Goal: Transaction & Acquisition: Book appointment/travel/reservation

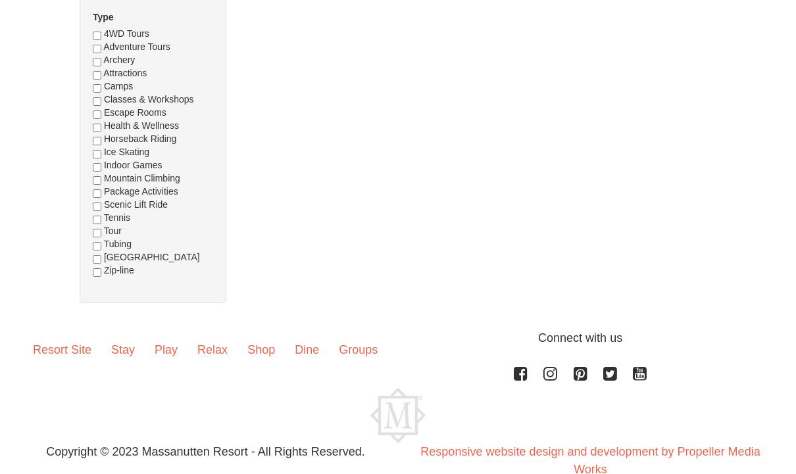
scroll to position [531, 0]
click at [114, 275] on span "Zip-line" at bounding box center [119, 269] width 30 height 11
click at [99, 276] on input "checkbox" at bounding box center [97, 272] width 9 height 9
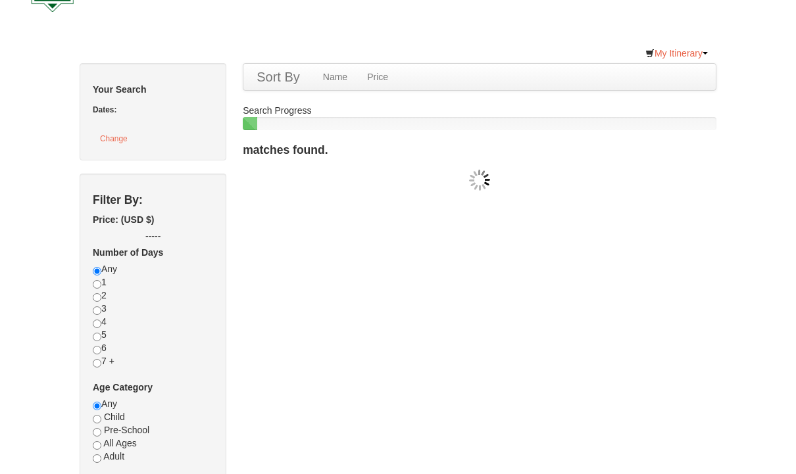
scroll to position [0, 0]
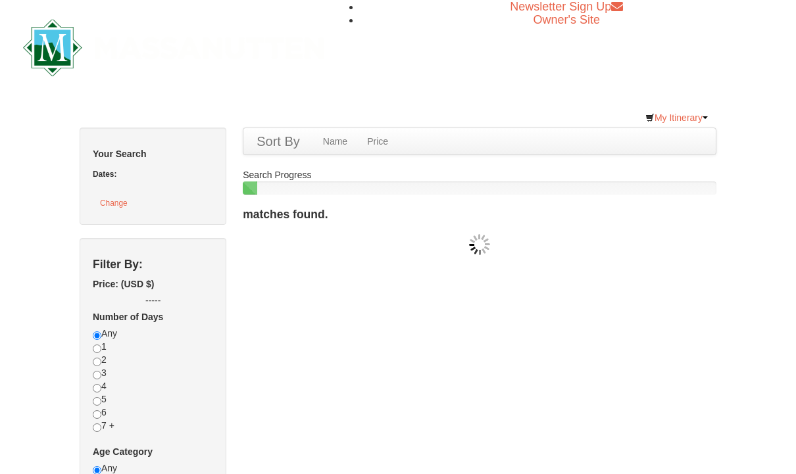
click at [291, 133] on link "Sort By" at bounding box center [278, 141] width 70 height 26
click at [280, 148] on link "Sort By" at bounding box center [278, 141] width 70 height 26
click at [335, 145] on link "Name" at bounding box center [335, 141] width 44 height 26
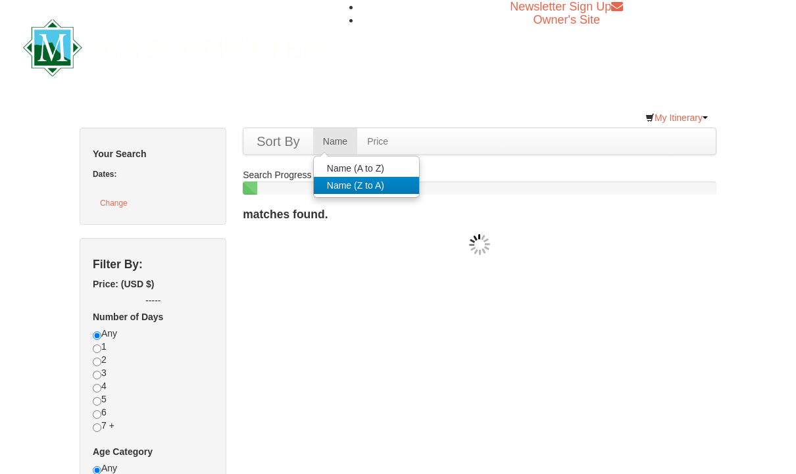
click at [381, 194] on link "Name (Z to A)" at bounding box center [366, 185] width 105 height 17
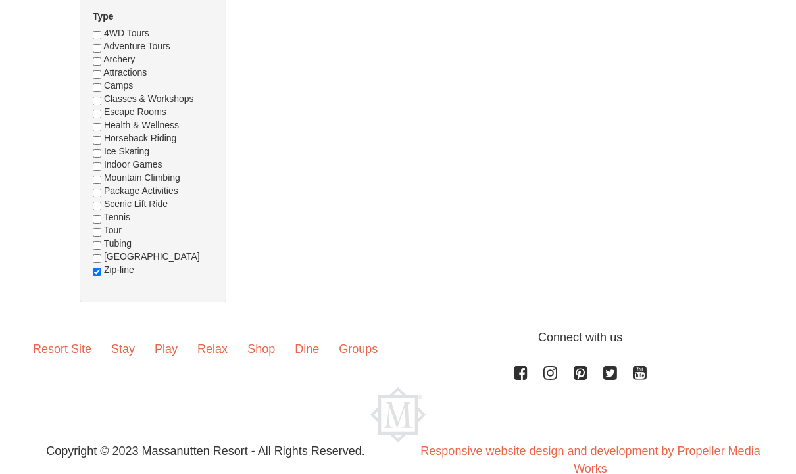
scroll to position [531, 0]
click at [93, 289] on div "4WD Tours Adventure Tours Archery Attractions Camps Classes & Workshops Escape …" at bounding box center [153, 157] width 120 height 263
click at [99, 276] on input "checkbox" at bounding box center [97, 272] width 9 height 9
click at [100, 276] on input "checkbox" at bounding box center [97, 272] width 9 height 9
checkbox input "true"
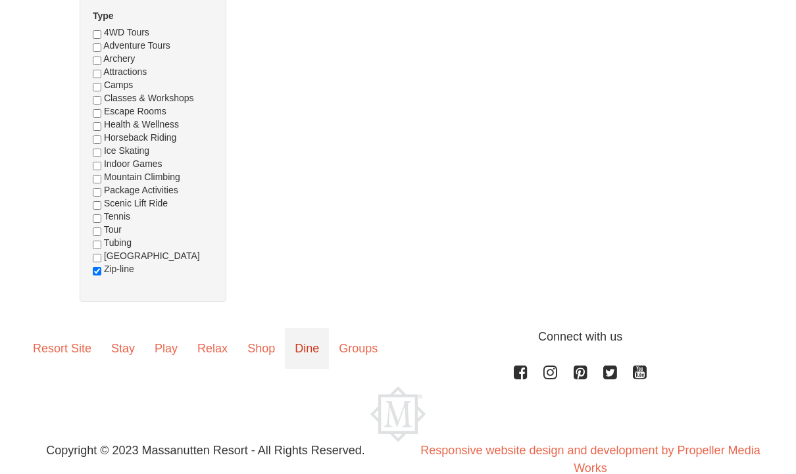
click at [309, 370] on link "Dine" at bounding box center [307, 349] width 44 height 41
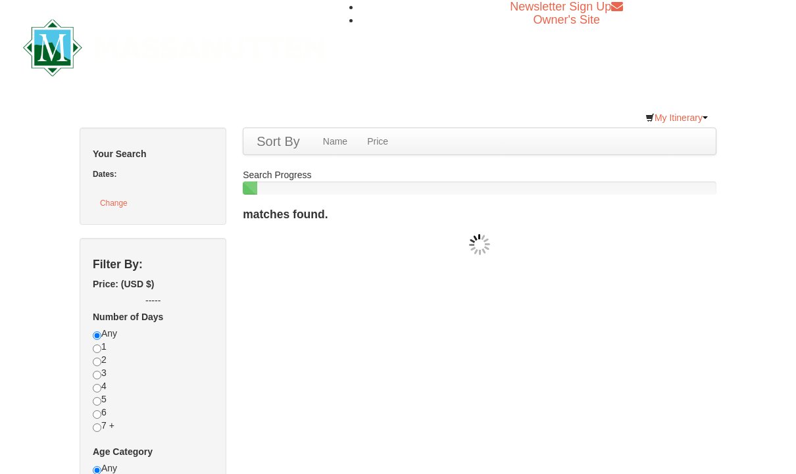
scroll to position [575, 0]
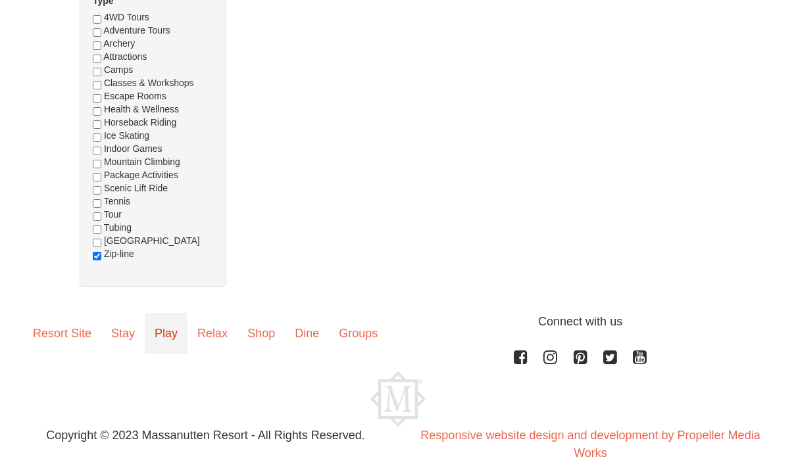
click at [168, 335] on link "Play" at bounding box center [166, 333] width 43 height 41
